Goal: Find specific page/section: Find specific page/section

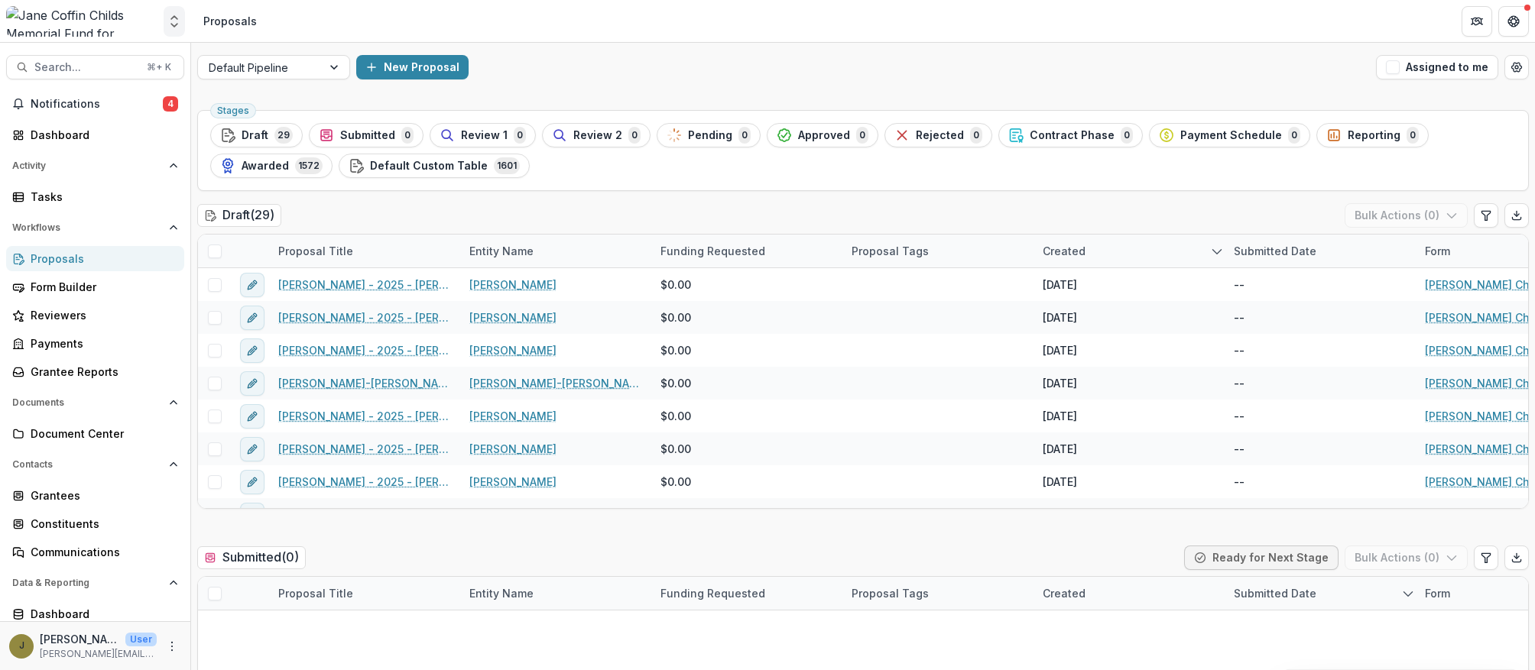
click at [177, 21] on icon "Open entity switcher" at bounding box center [174, 21] width 15 height 15
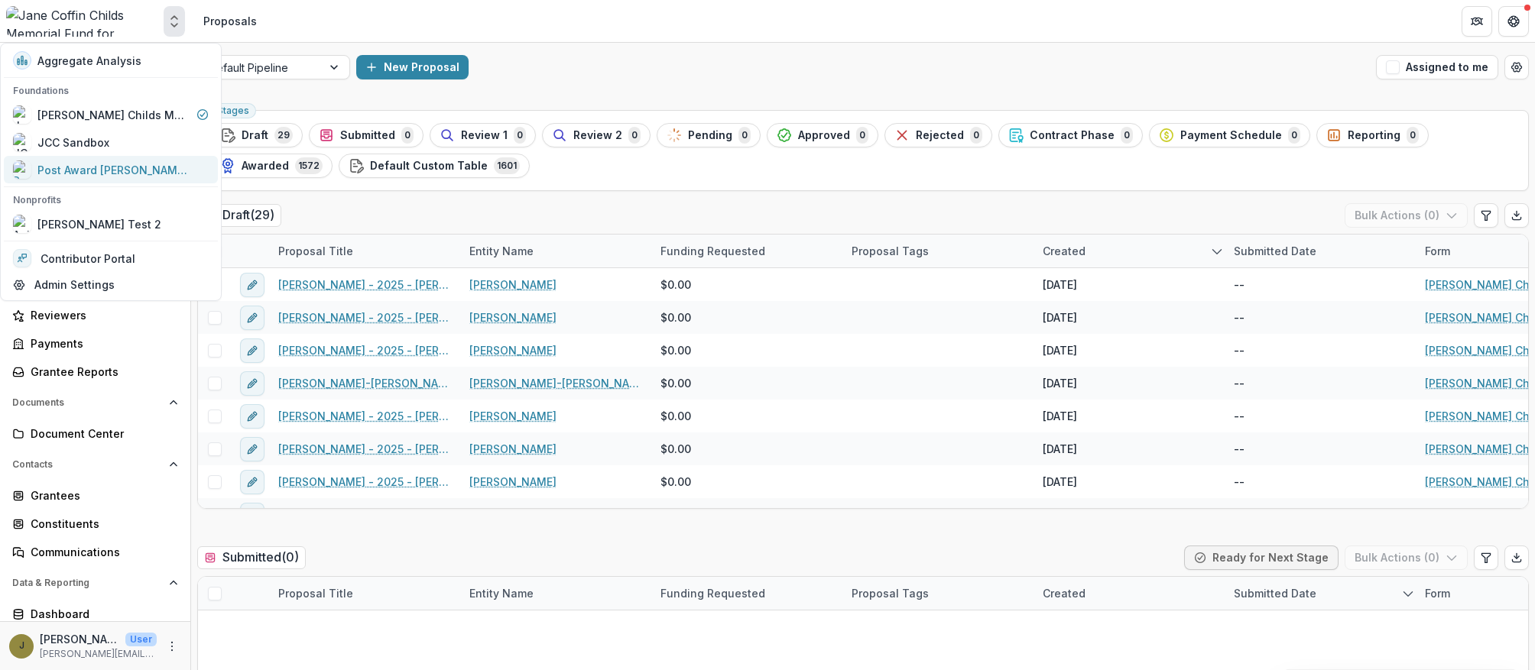
click at [83, 167] on div "Post Award [PERSON_NAME] Childs Memorial Fund" at bounding box center [113, 170] width 153 height 16
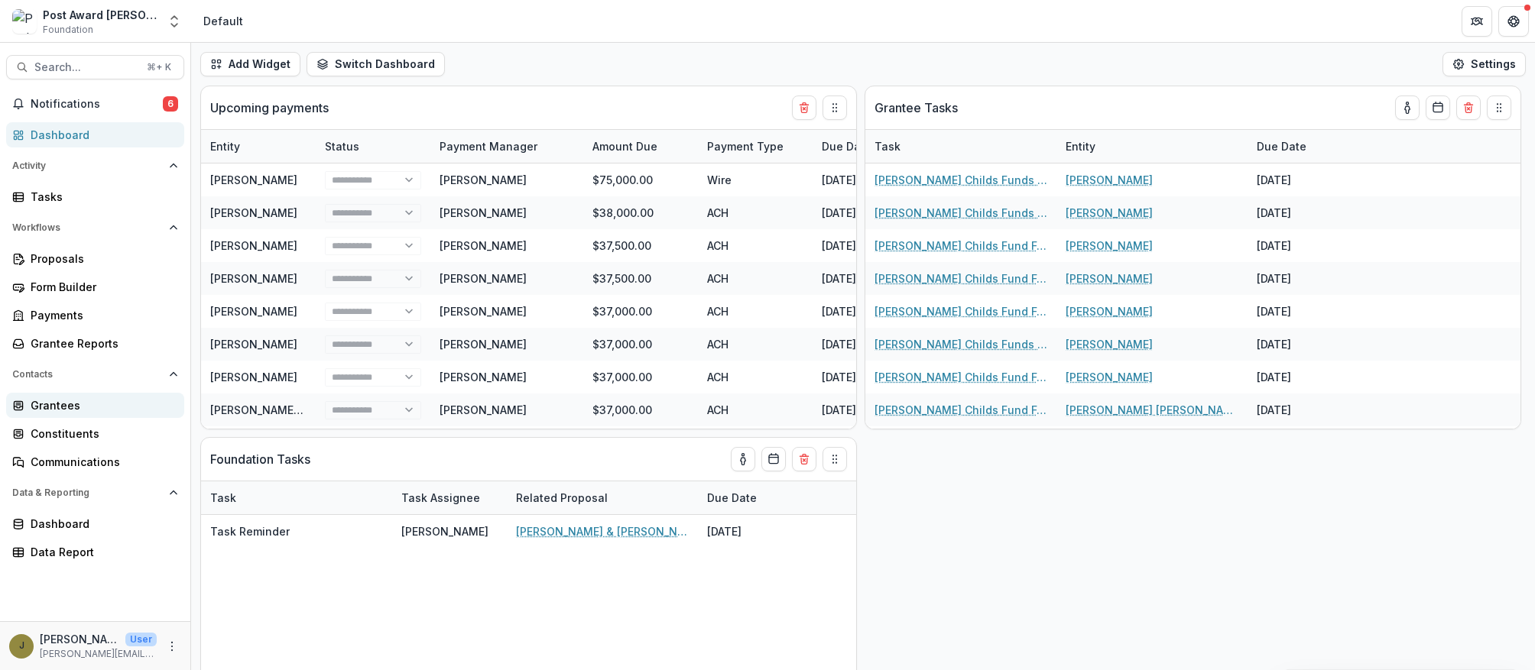
click at [60, 410] on div "Grantees" at bounding box center [101, 405] width 141 height 16
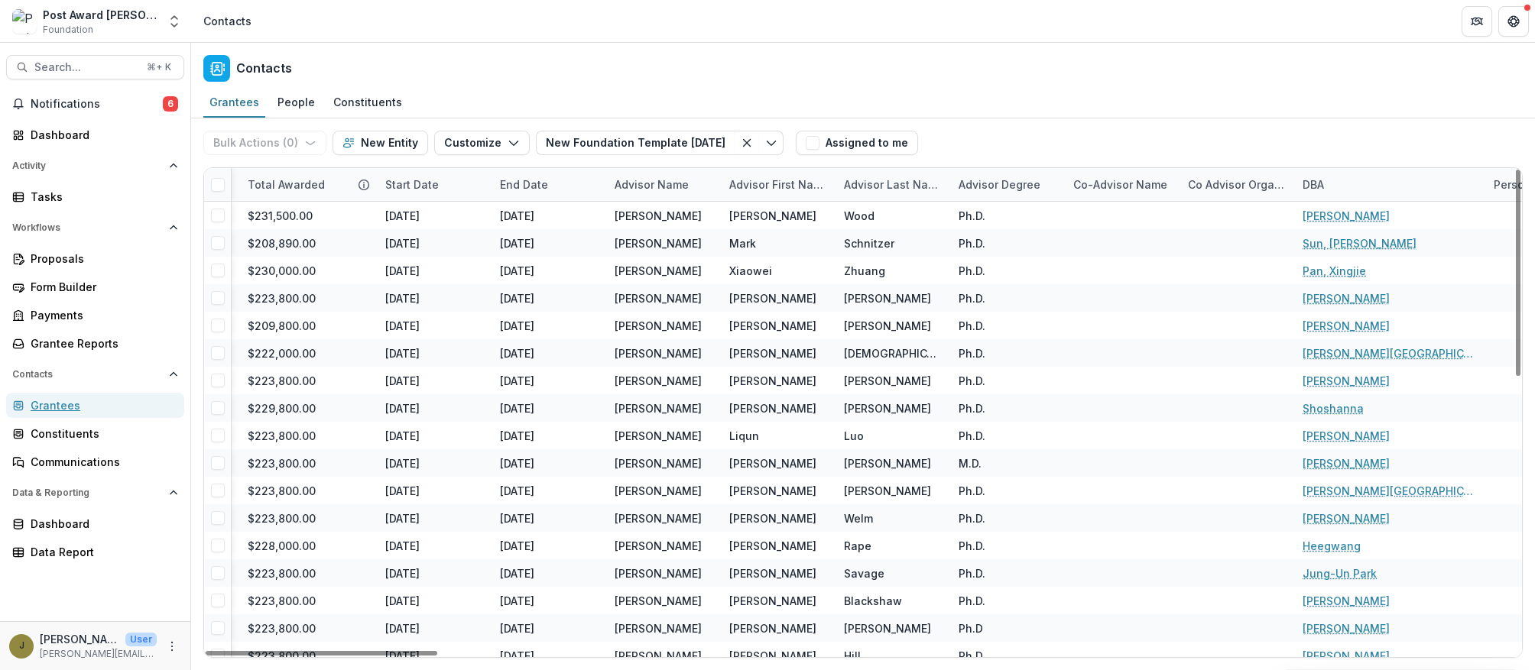
scroll to position [0, 1600]
click at [670, 186] on div "Advisor Name" at bounding box center [650, 185] width 92 height 16
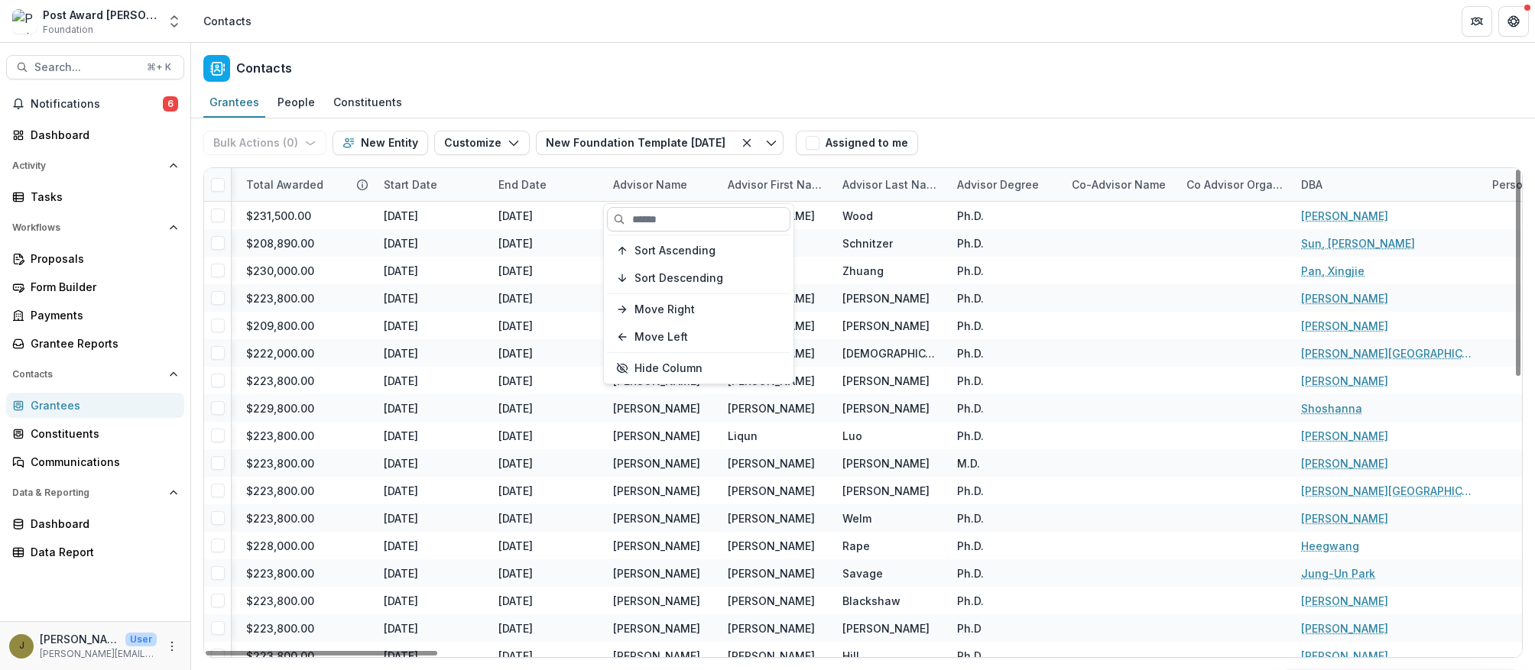
click at [647, 218] on input at bounding box center [698, 219] width 183 height 24
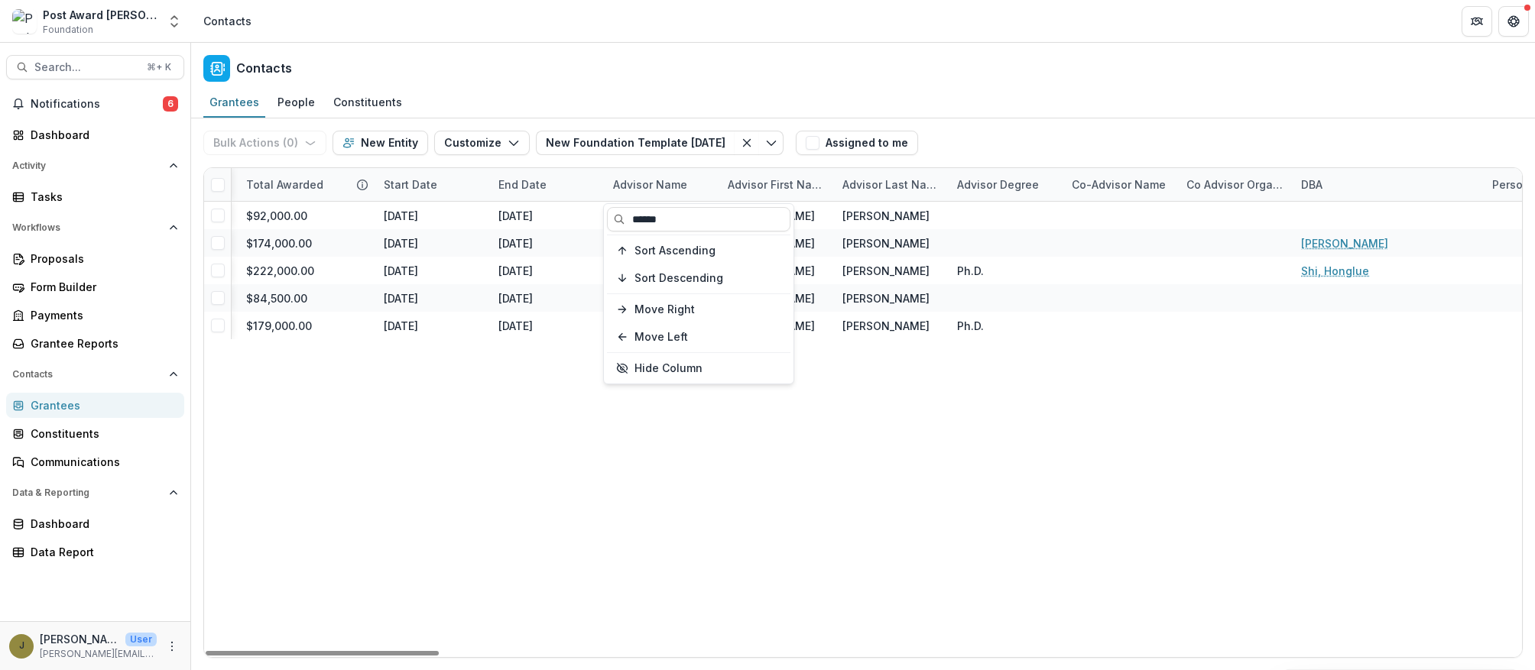
type input "******"
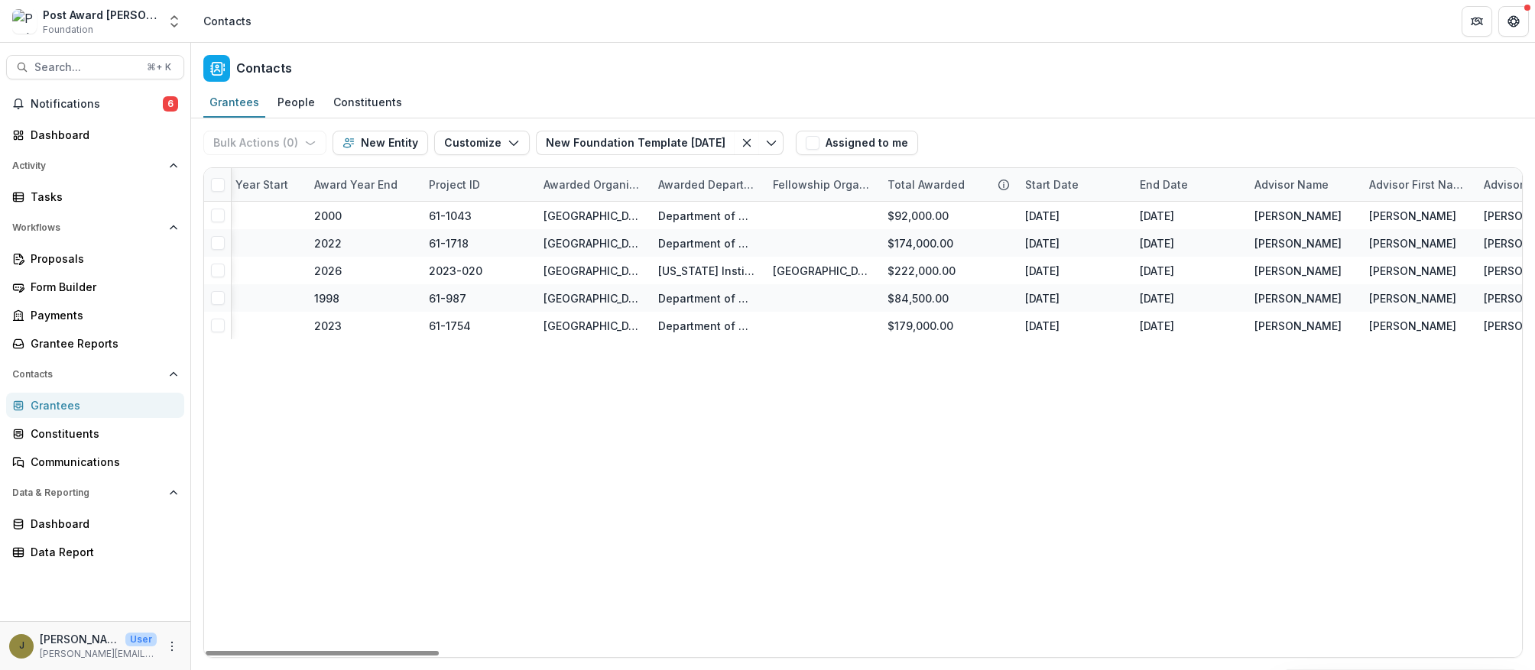
scroll to position [0, 959]
click at [37, 404] on div "Grantees" at bounding box center [101, 405] width 141 height 16
click at [46, 405] on div "Grantees" at bounding box center [101, 405] width 141 height 16
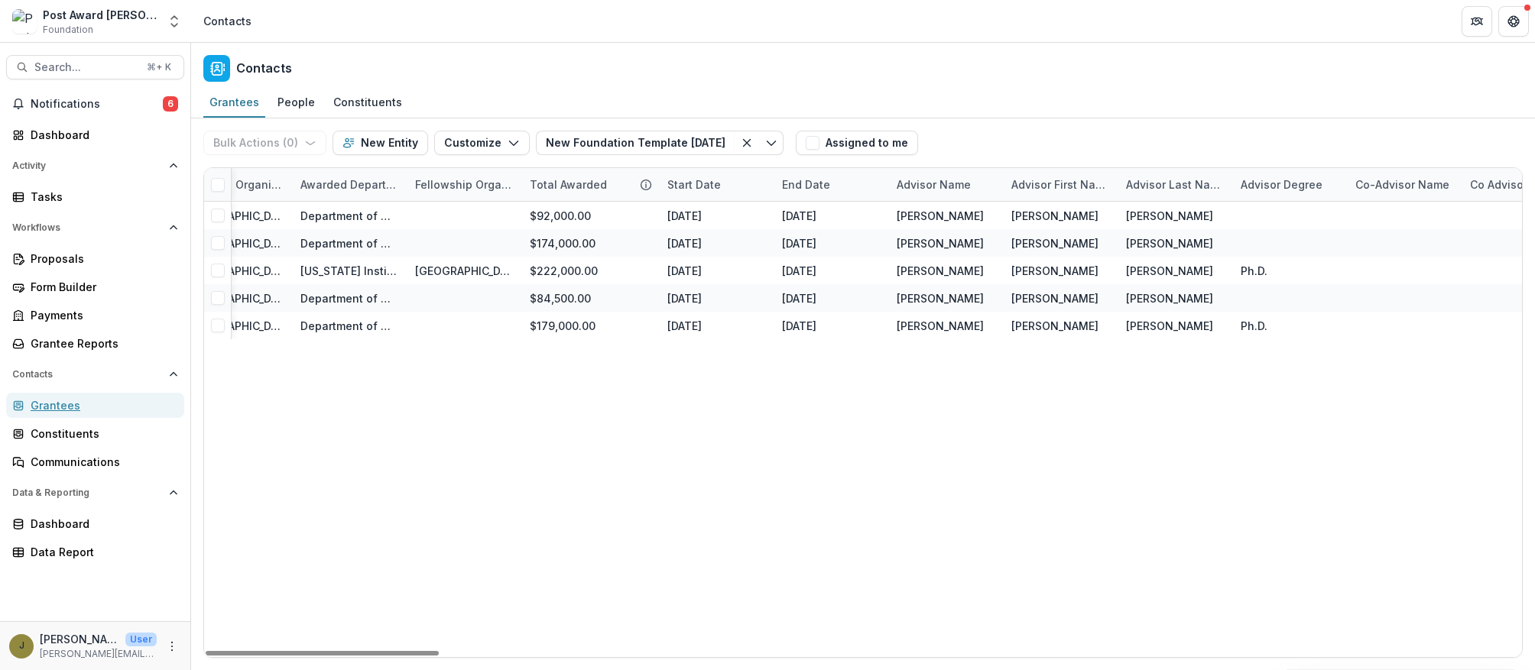
scroll to position [0, 1318]
click at [900, 189] on div "Advisor Name" at bounding box center [932, 185] width 92 height 16
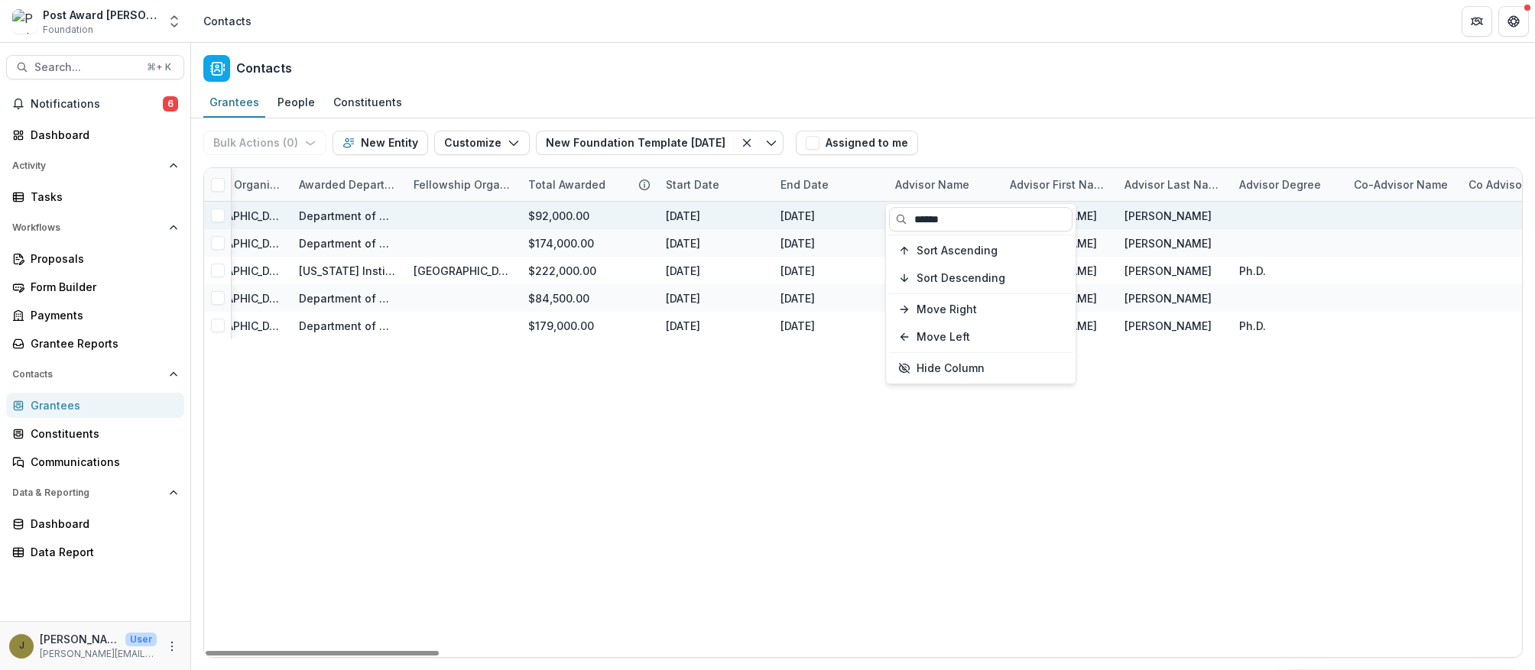
drag, startPoint x: 959, startPoint y: 215, endPoint x: 866, endPoint y: 215, distance: 93.3
click at [866, 215] on body "Skip to content Post Award [PERSON_NAME] Childs Memorial Fund Foundation Aggreg…" at bounding box center [767, 335] width 1535 height 670
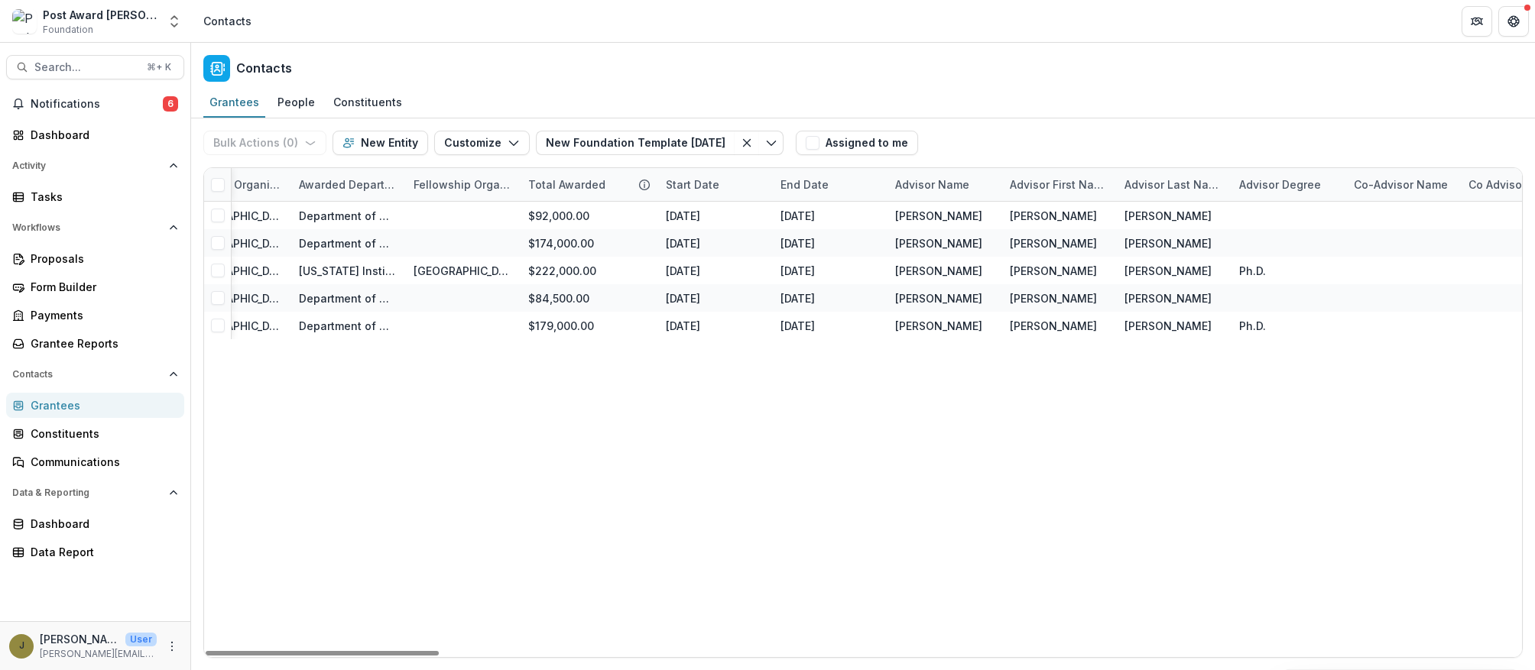
click at [950, 177] on div "Advisor Name" at bounding box center [932, 185] width 92 height 16
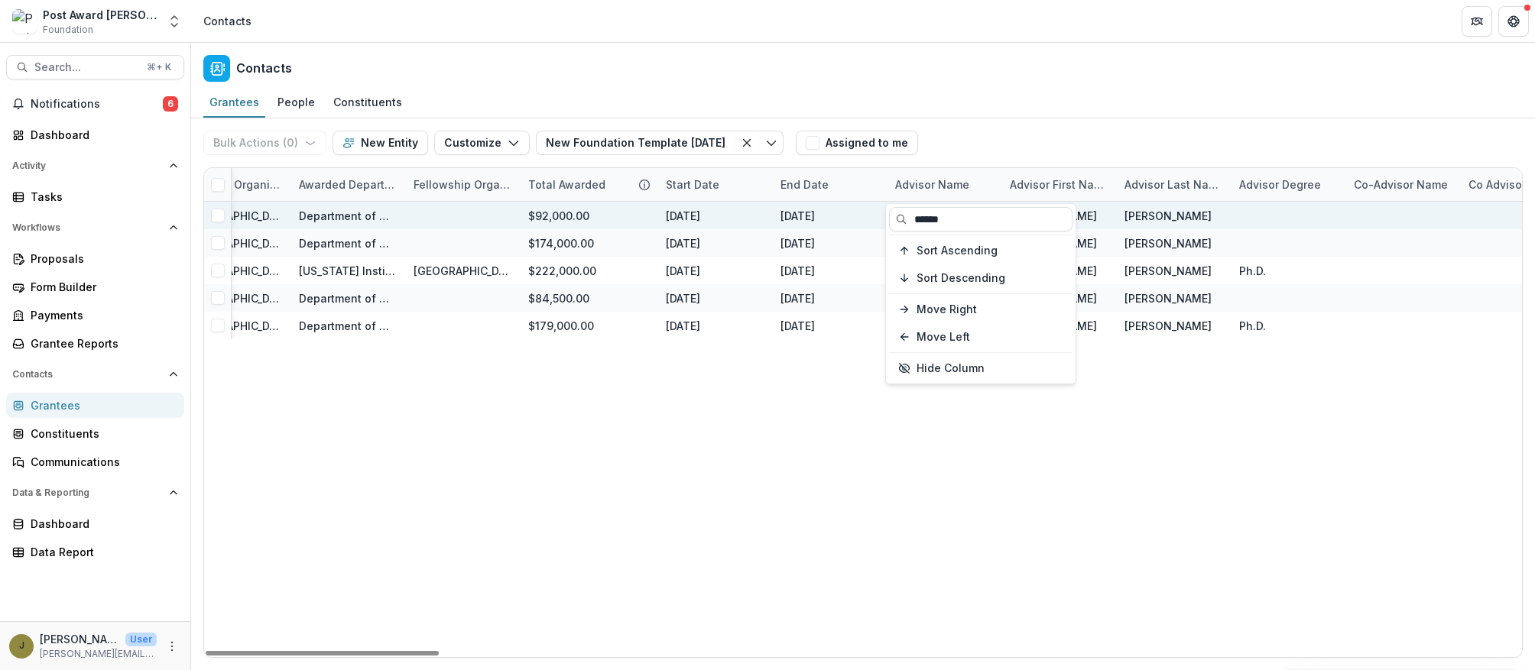
drag, startPoint x: 955, startPoint y: 220, endPoint x: 883, endPoint y: 220, distance: 72.6
click at [883, 220] on body "Skip to content Post Award [PERSON_NAME] Childs Memorial Fund Foundation Aggreg…" at bounding box center [767, 335] width 1535 height 670
type input "*"
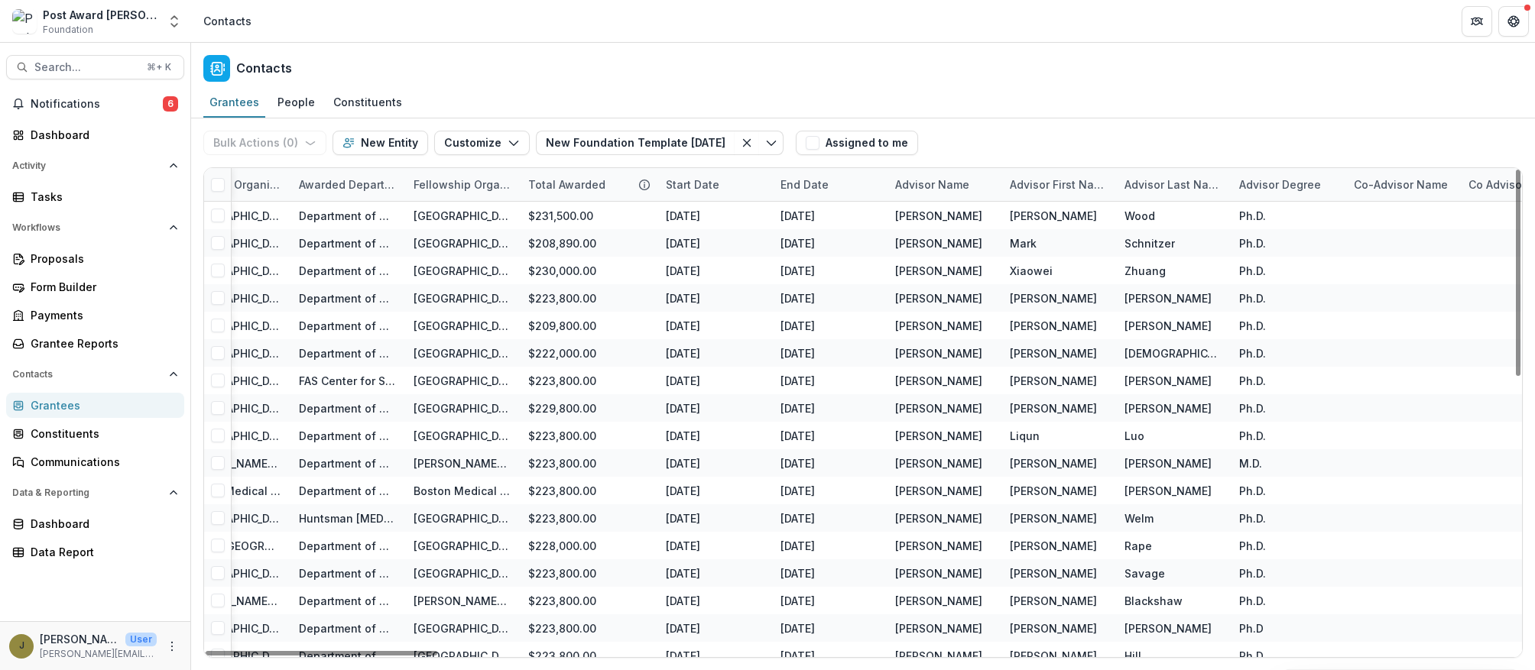
click at [1062, 125] on div "Bulk Actions ( 0 ) Send Email Create Proposals Create Tasks New Entity Customiz…" at bounding box center [862, 142] width 1319 height 49
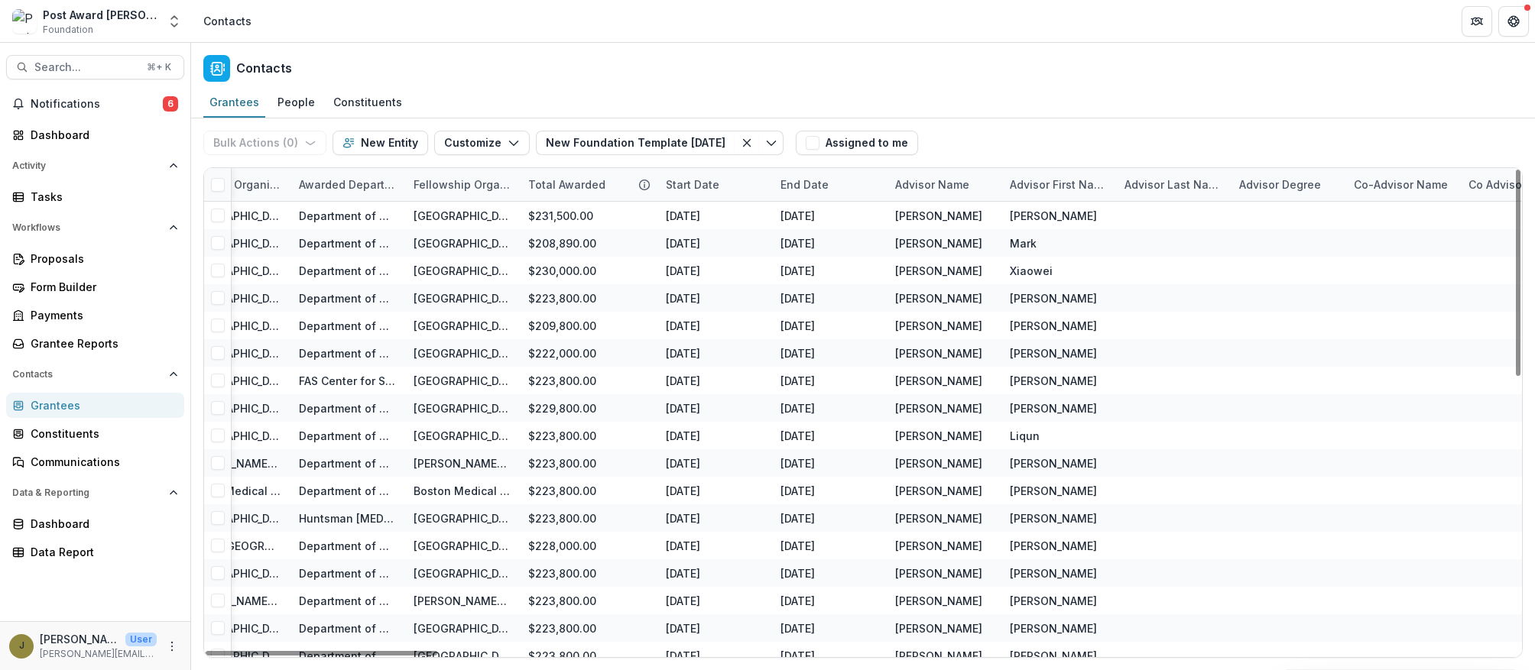
scroll to position [0, 0]
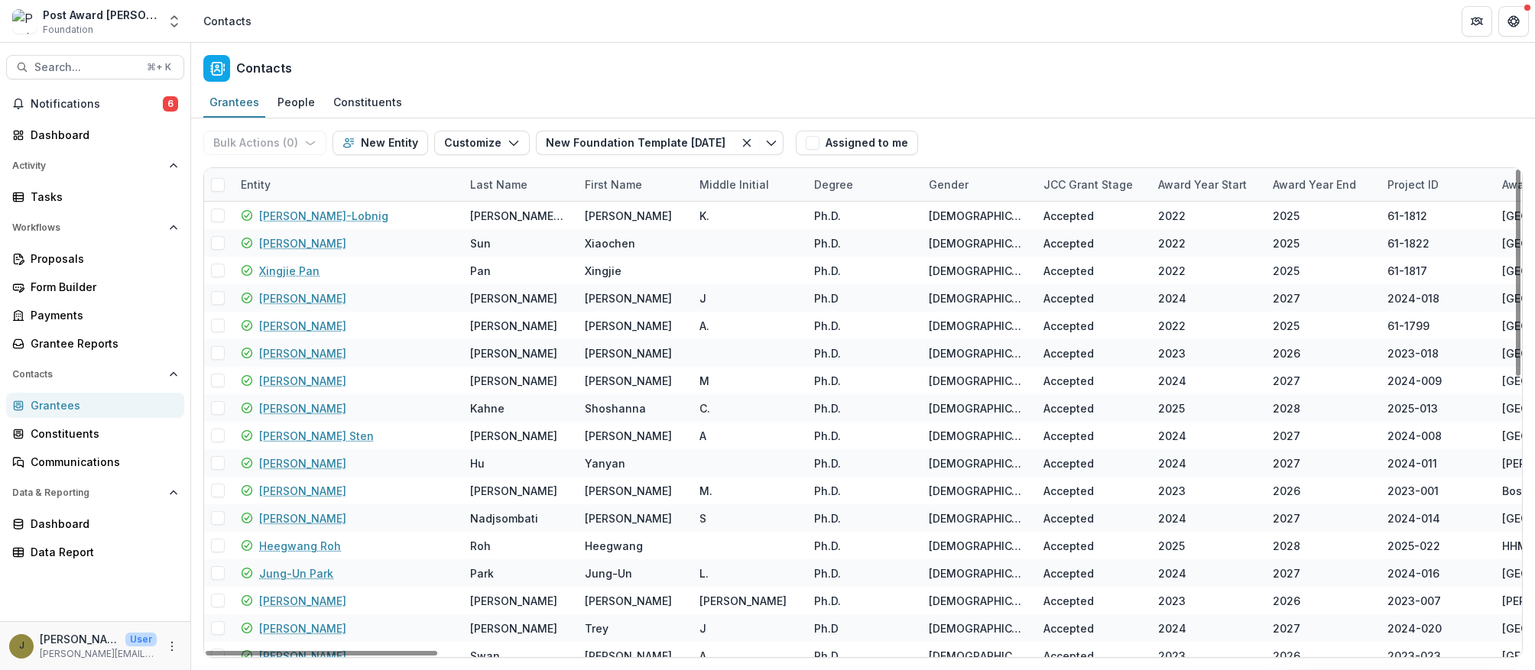
click at [261, 186] on div "Entity" at bounding box center [256, 185] width 48 height 16
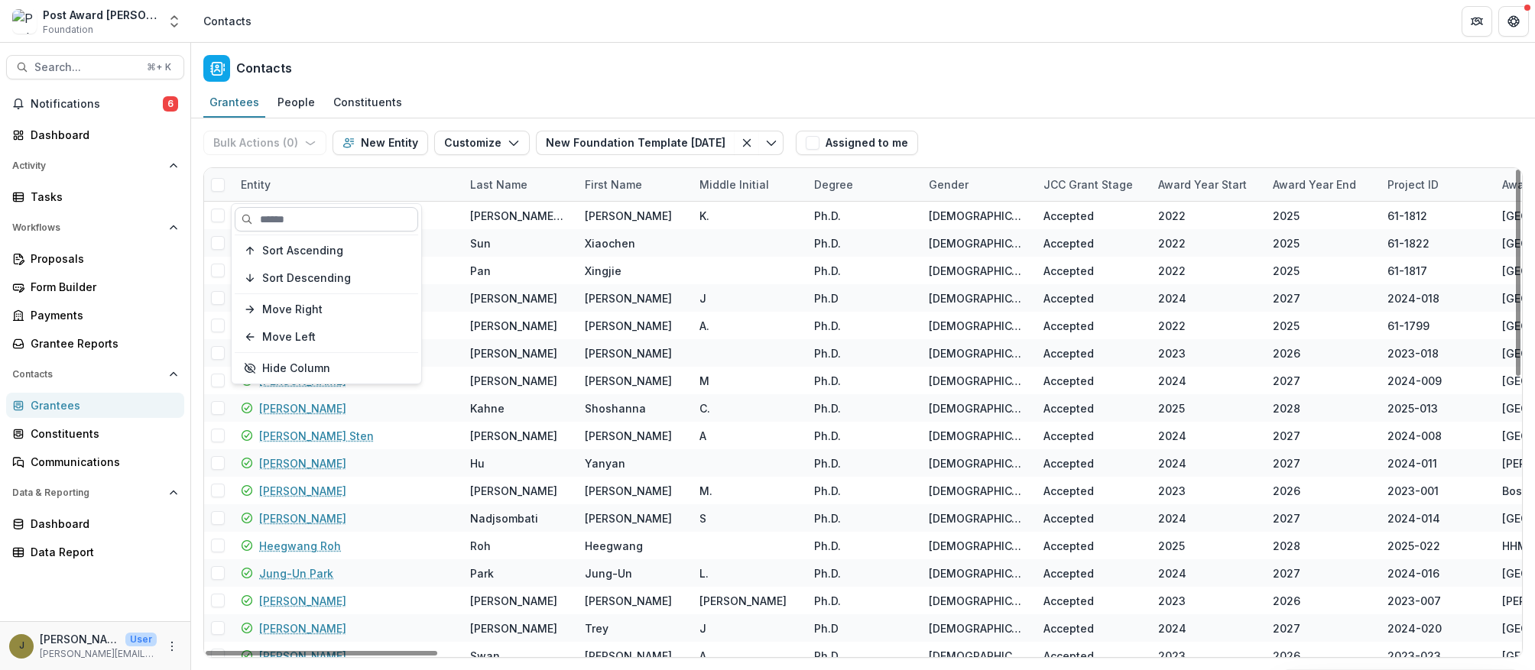
click at [281, 212] on input at bounding box center [326, 219] width 183 height 24
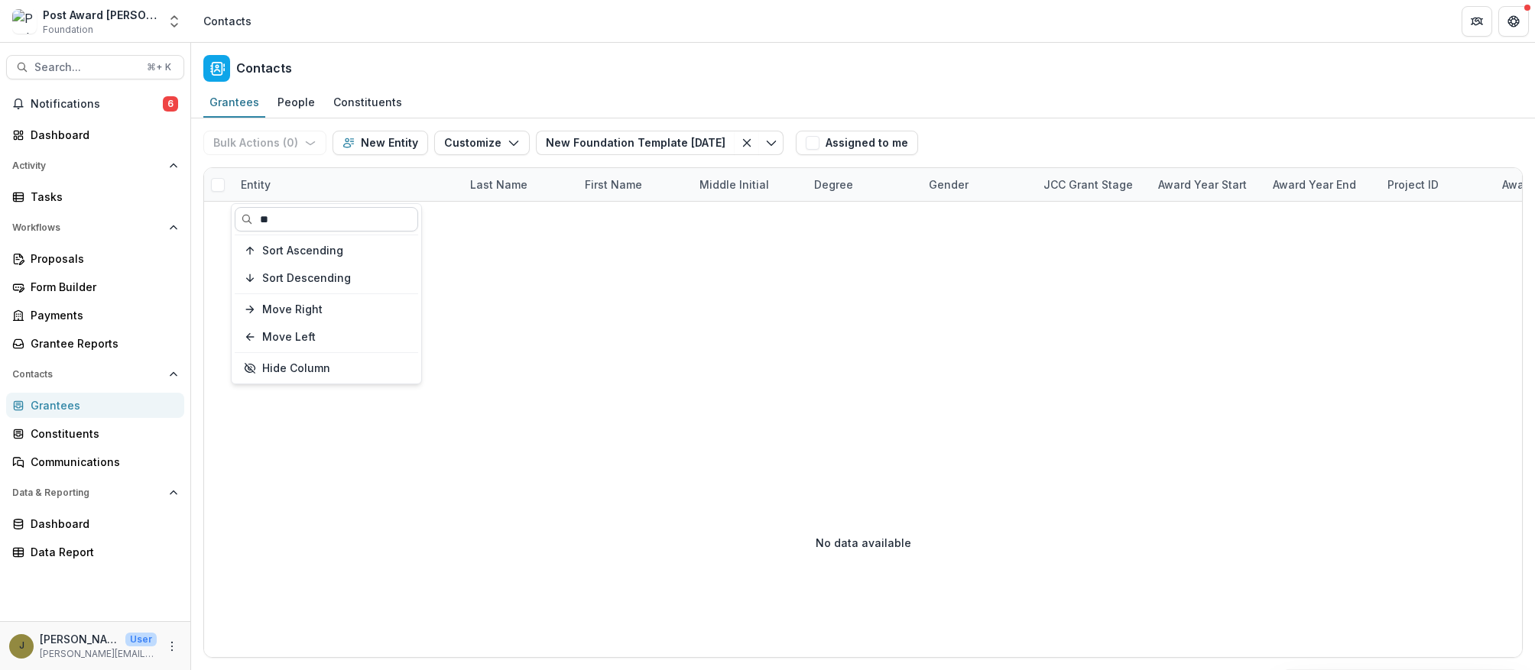
type input "*"
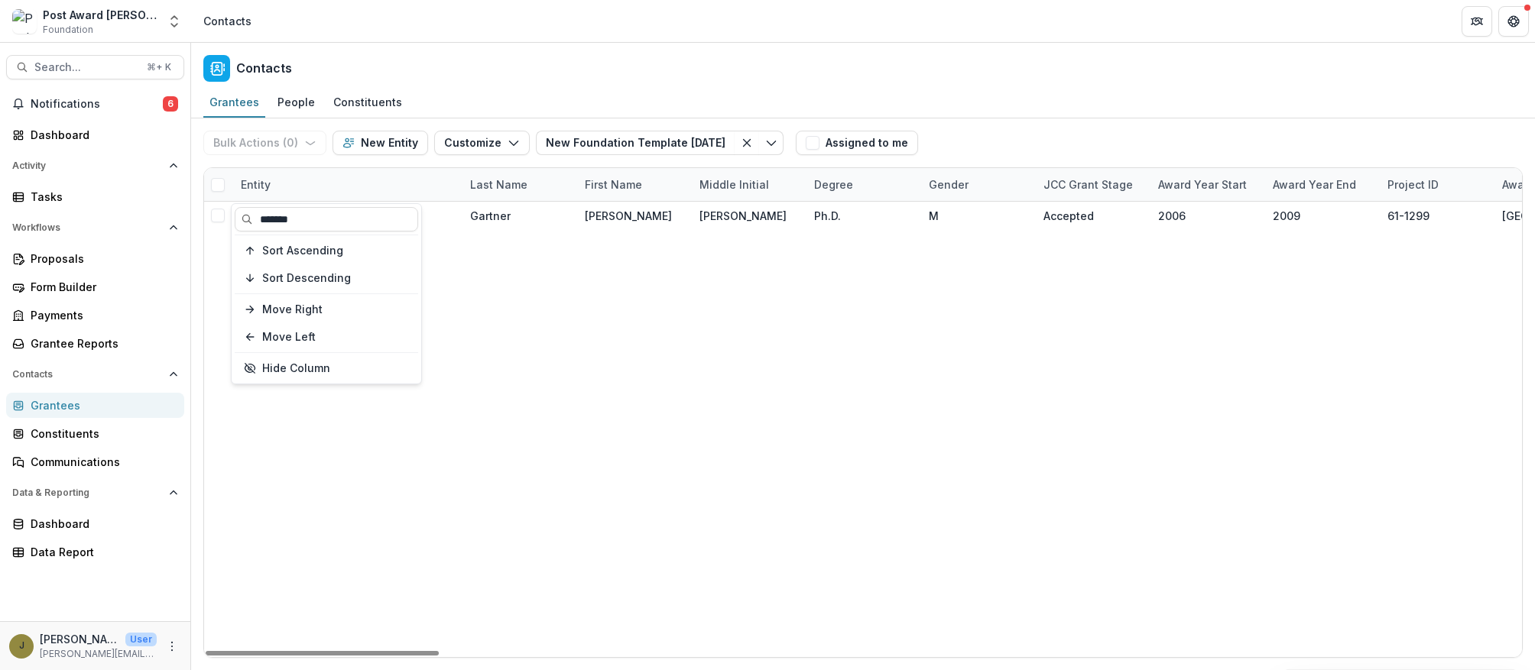
type input "*******"
click at [245, 190] on div "Entity" at bounding box center [256, 185] width 48 height 16
drag, startPoint x: 287, startPoint y: 216, endPoint x: 232, endPoint y: 216, distance: 55.8
click at [250, 216] on input "*******" at bounding box center [326, 219] width 183 height 24
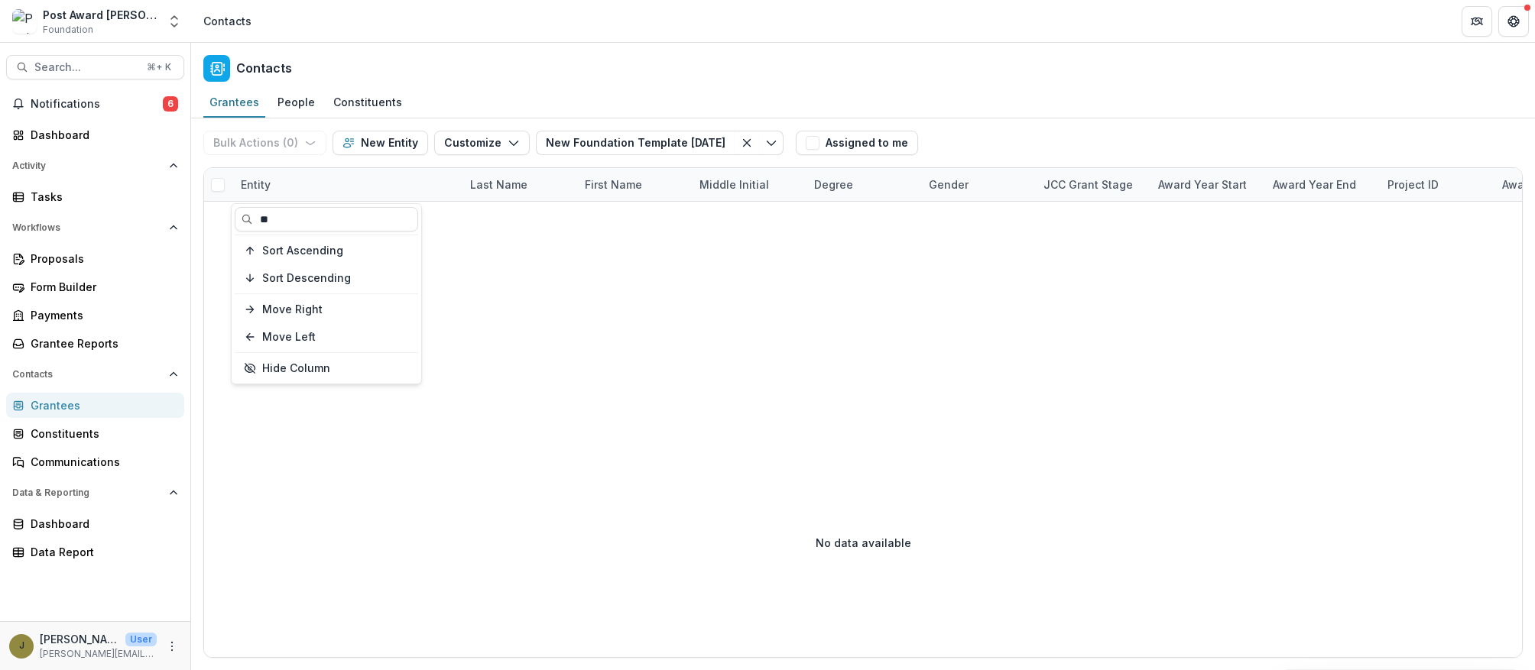
type input "*"
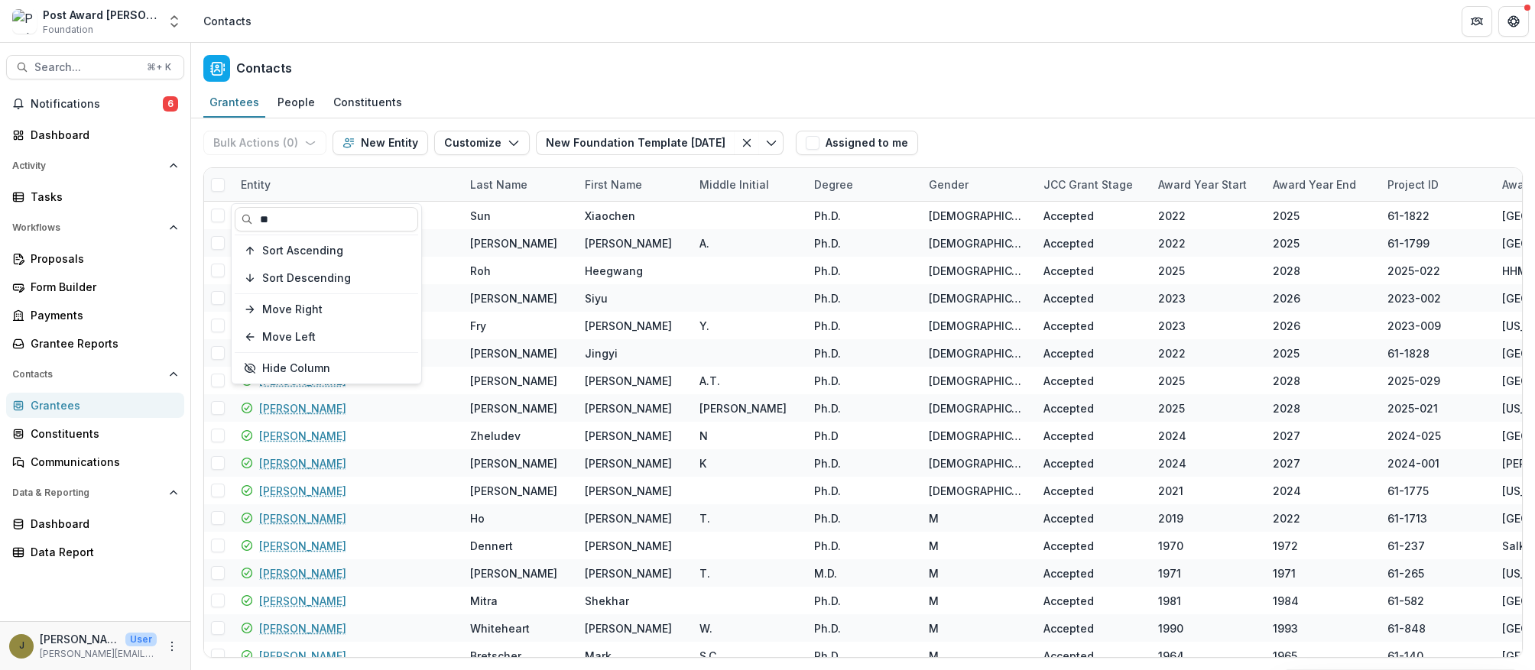
type input "*"
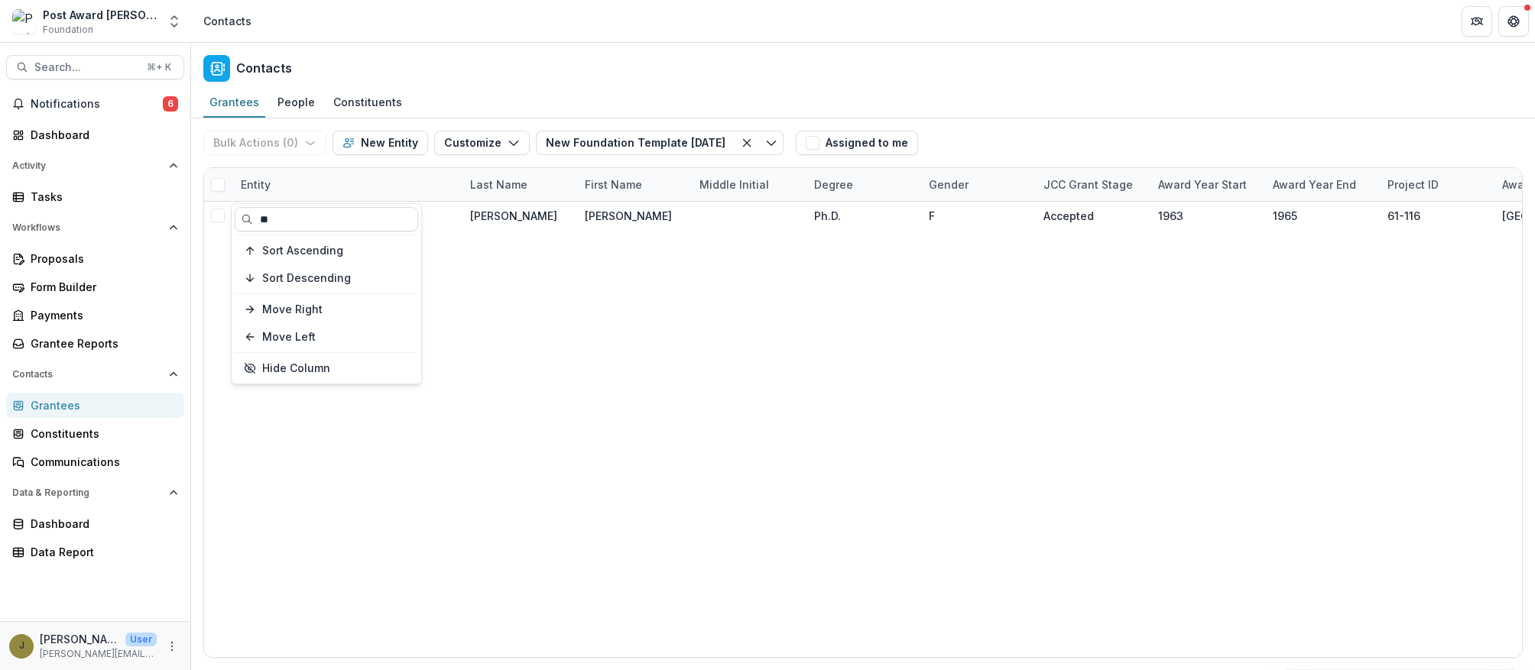
type input "*"
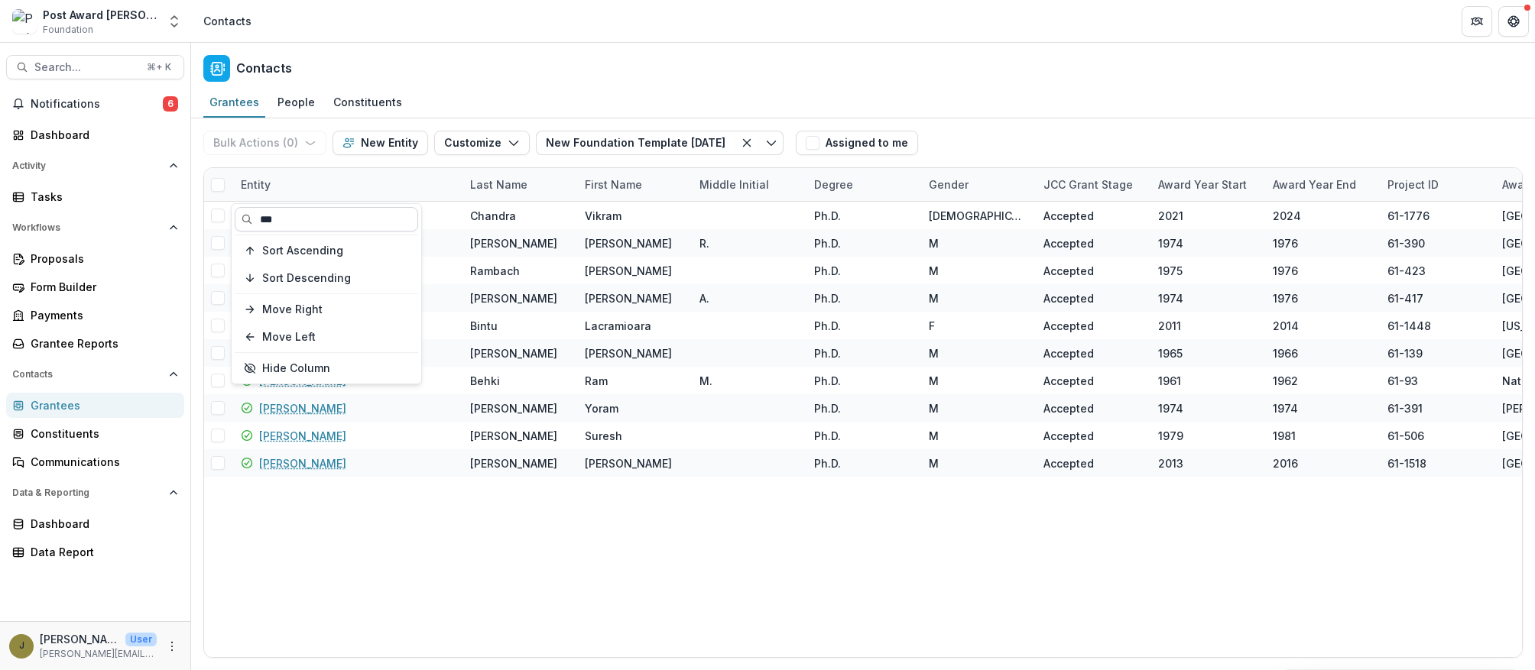
click at [300, 219] on input "***" at bounding box center [326, 219] width 183 height 24
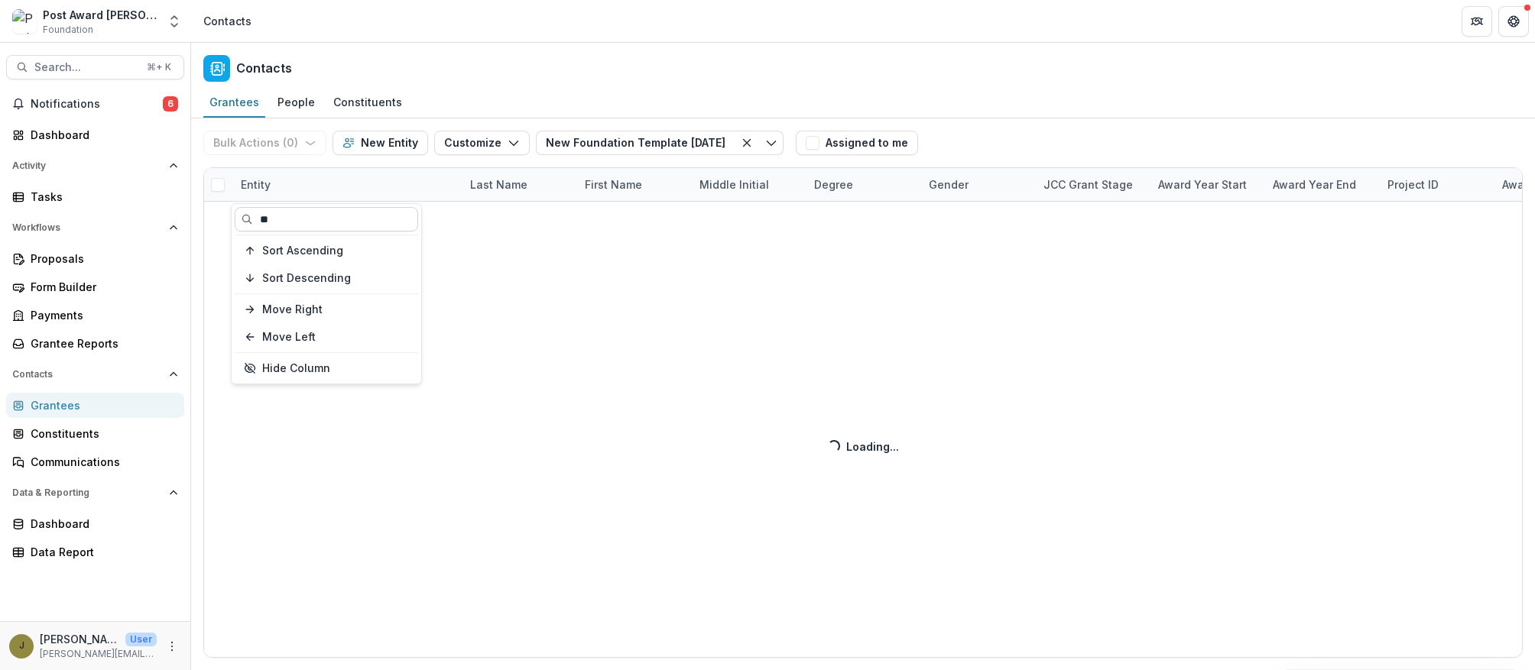
type input "*"
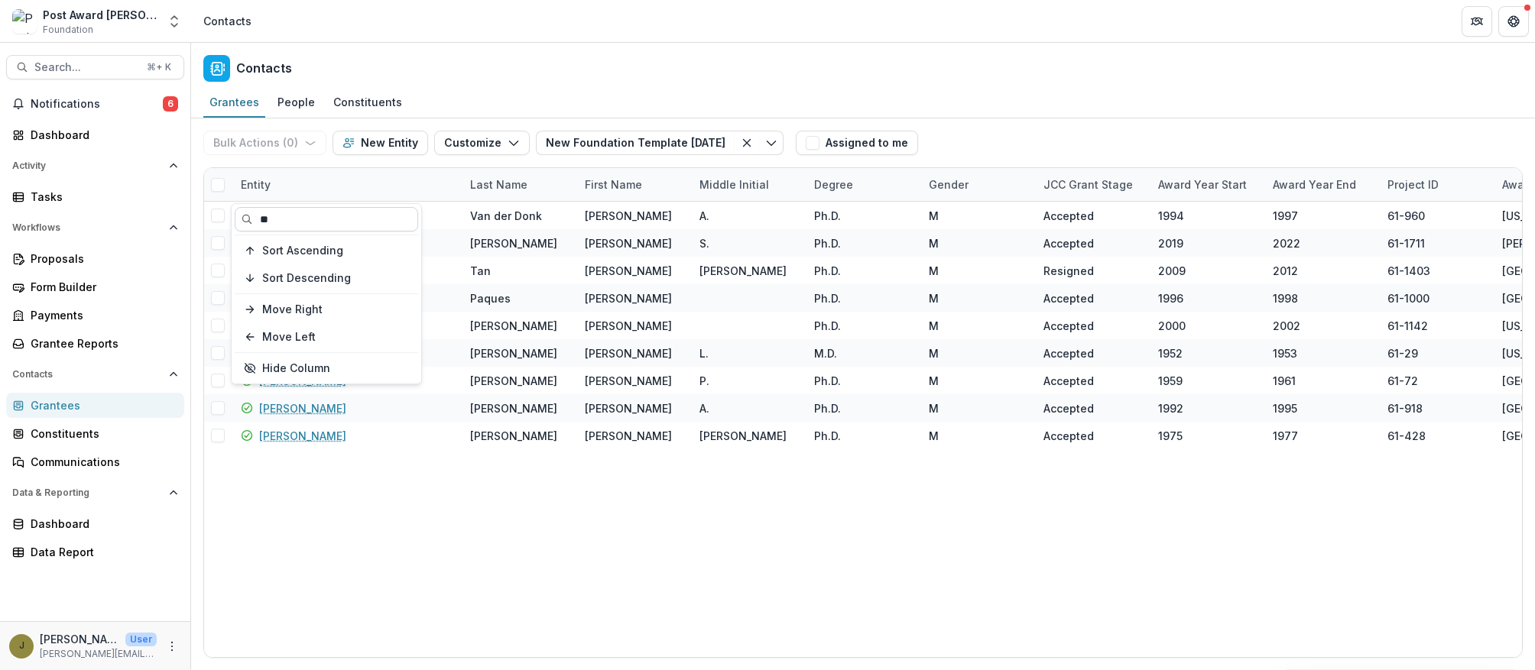
type input "*"
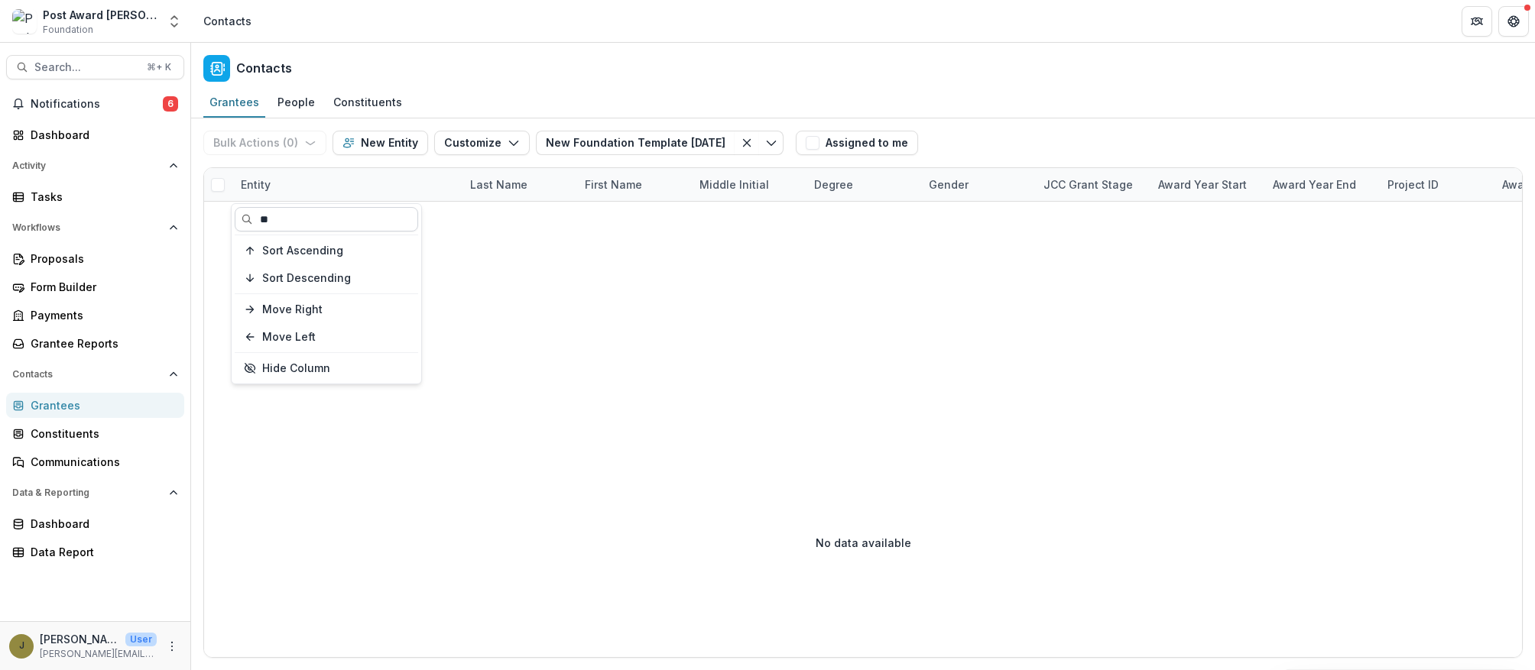
type input "*"
